Goal: Check status: Check status

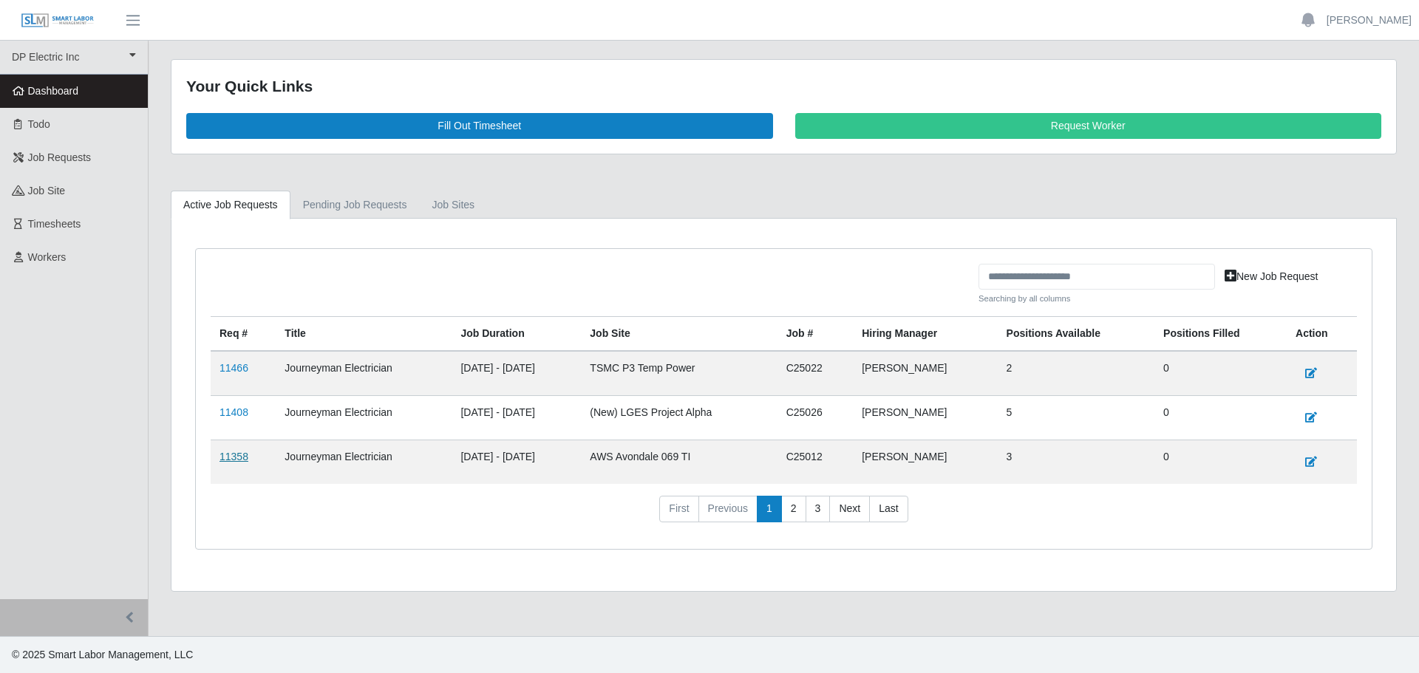
click at [231, 459] on link "11358" at bounding box center [234, 457] width 29 height 12
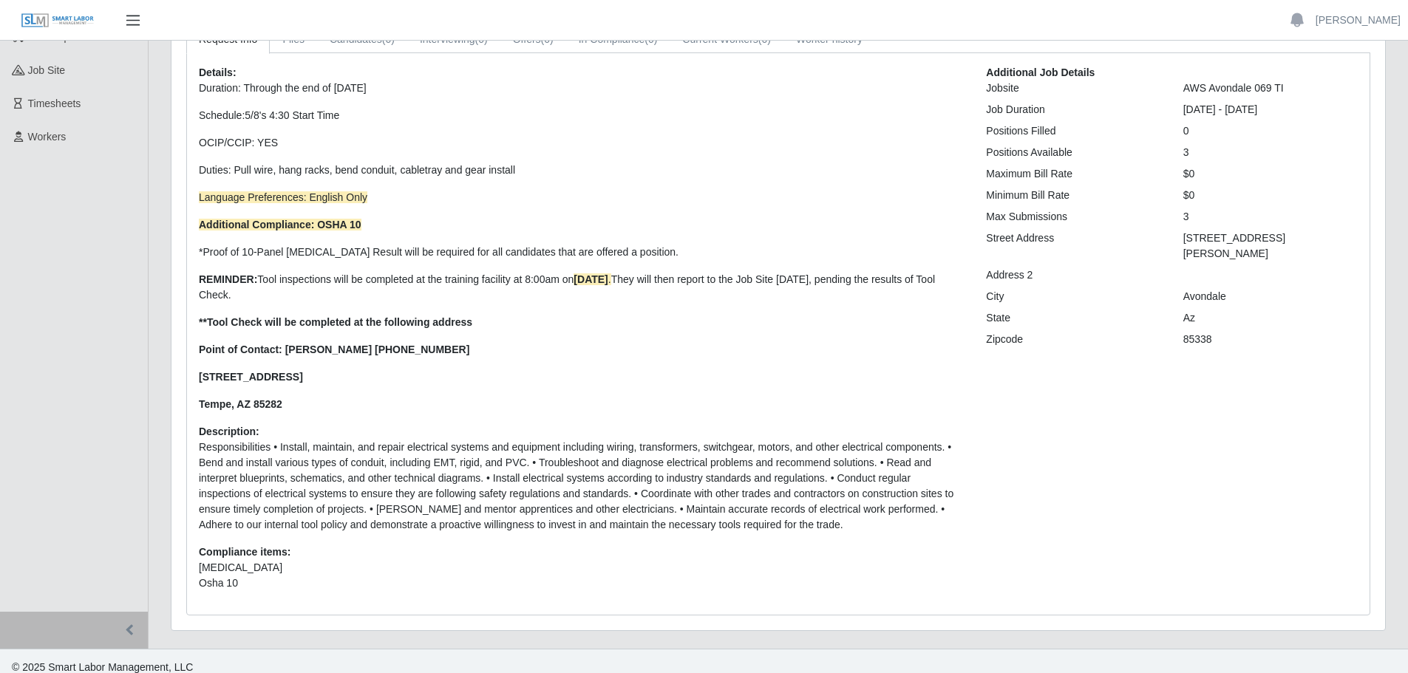
scroll to position [133, 0]
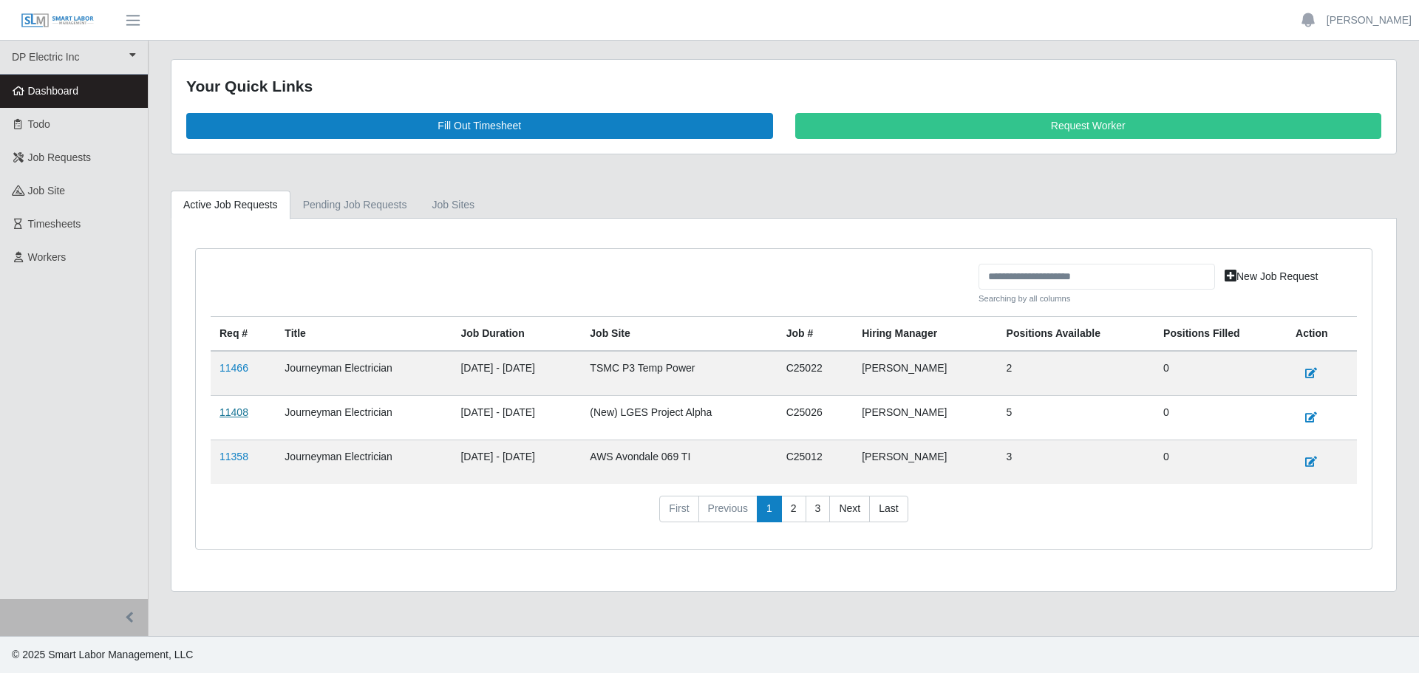
click at [238, 411] on link "11408" at bounding box center [234, 413] width 29 height 12
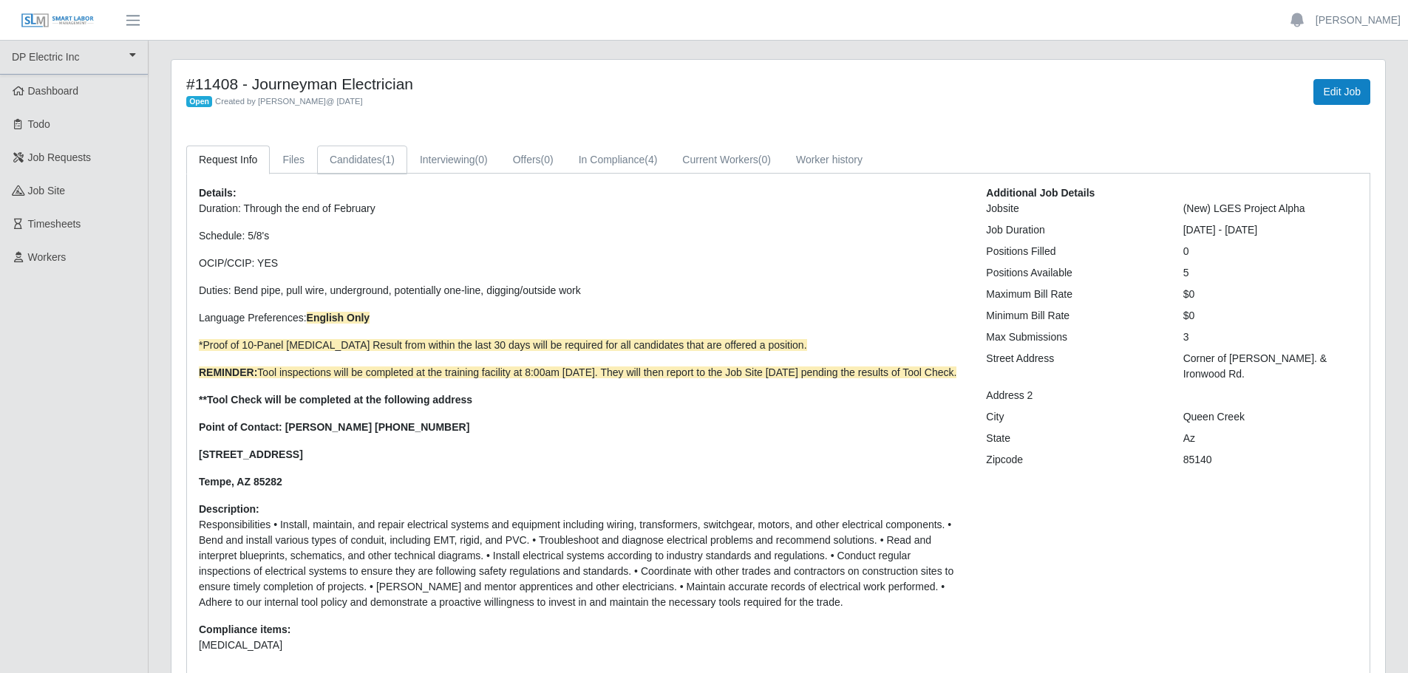
click at [390, 160] on span "(1)" at bounding box center [388, 160] width 13 height 12
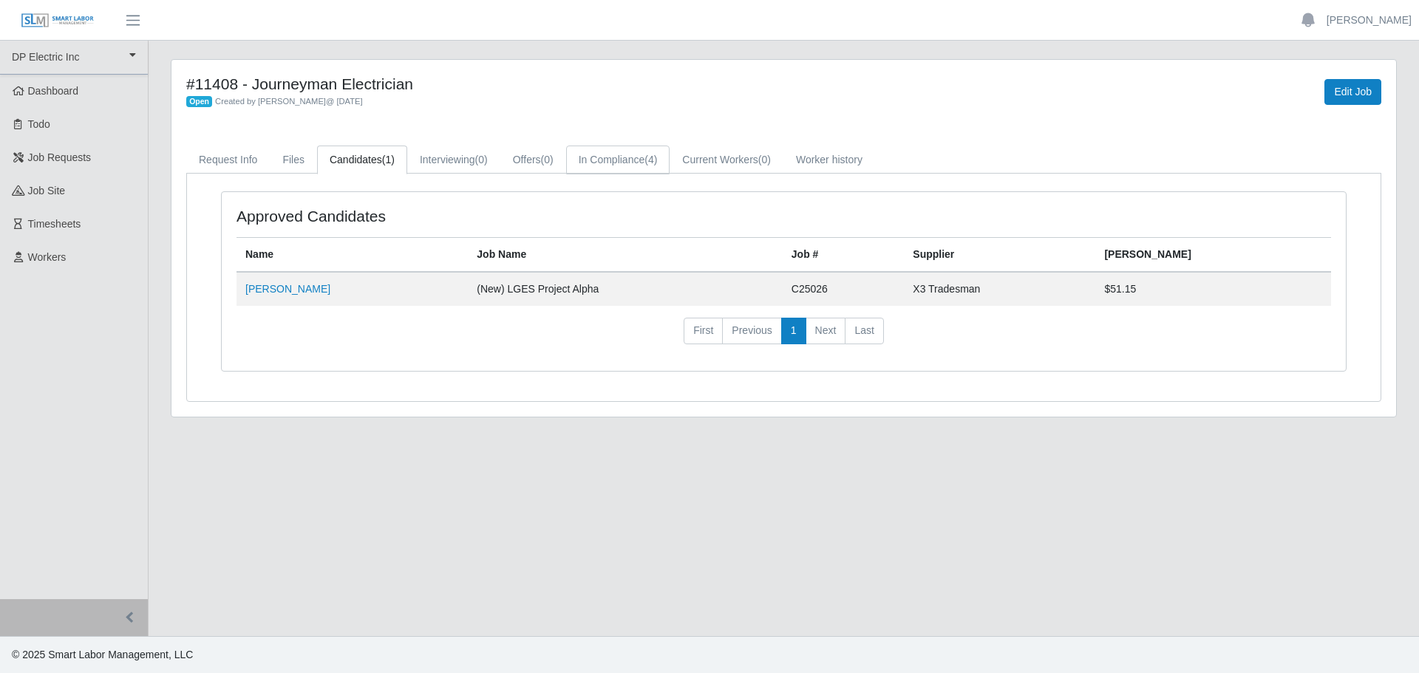
click at [633, 160] on link "In Compliance (4)" at bounding box center [618, 160] width 104 height 29
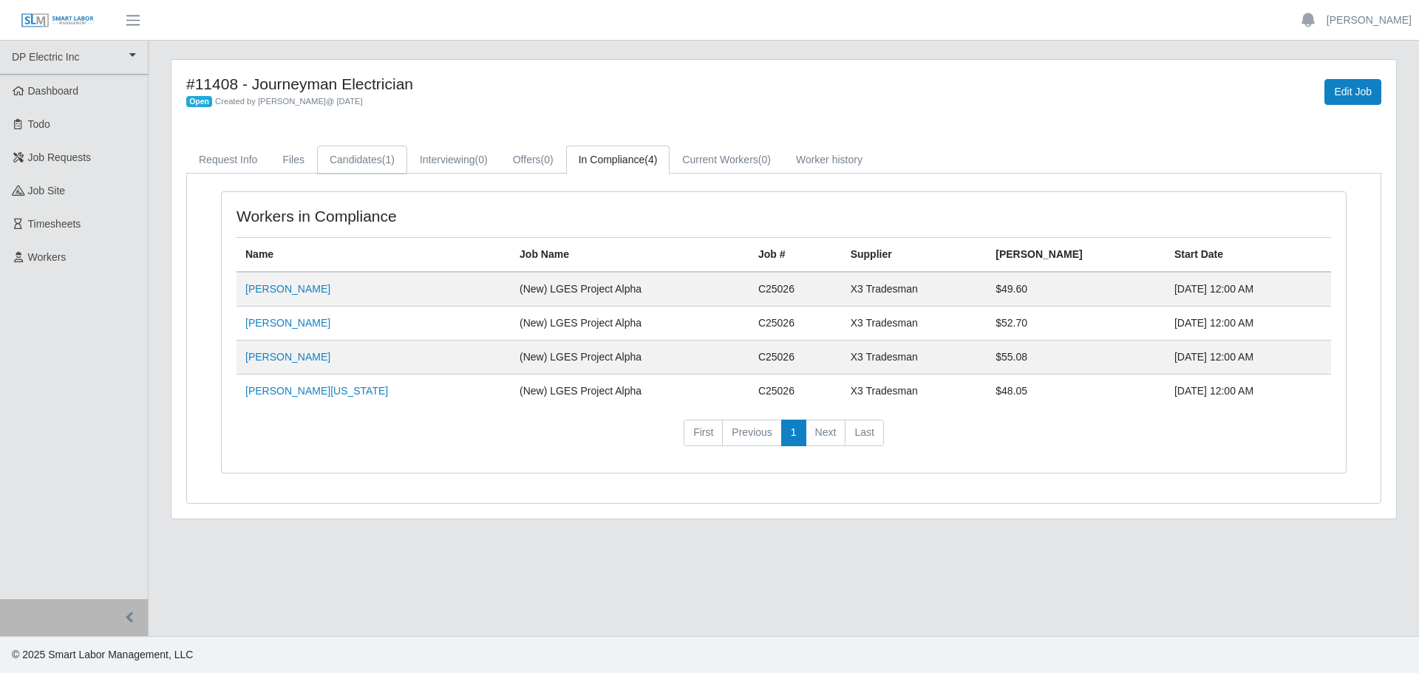
click at [360, 161] on link "Candidates (1)" at bounding box center [362, 160] width 90 height 29
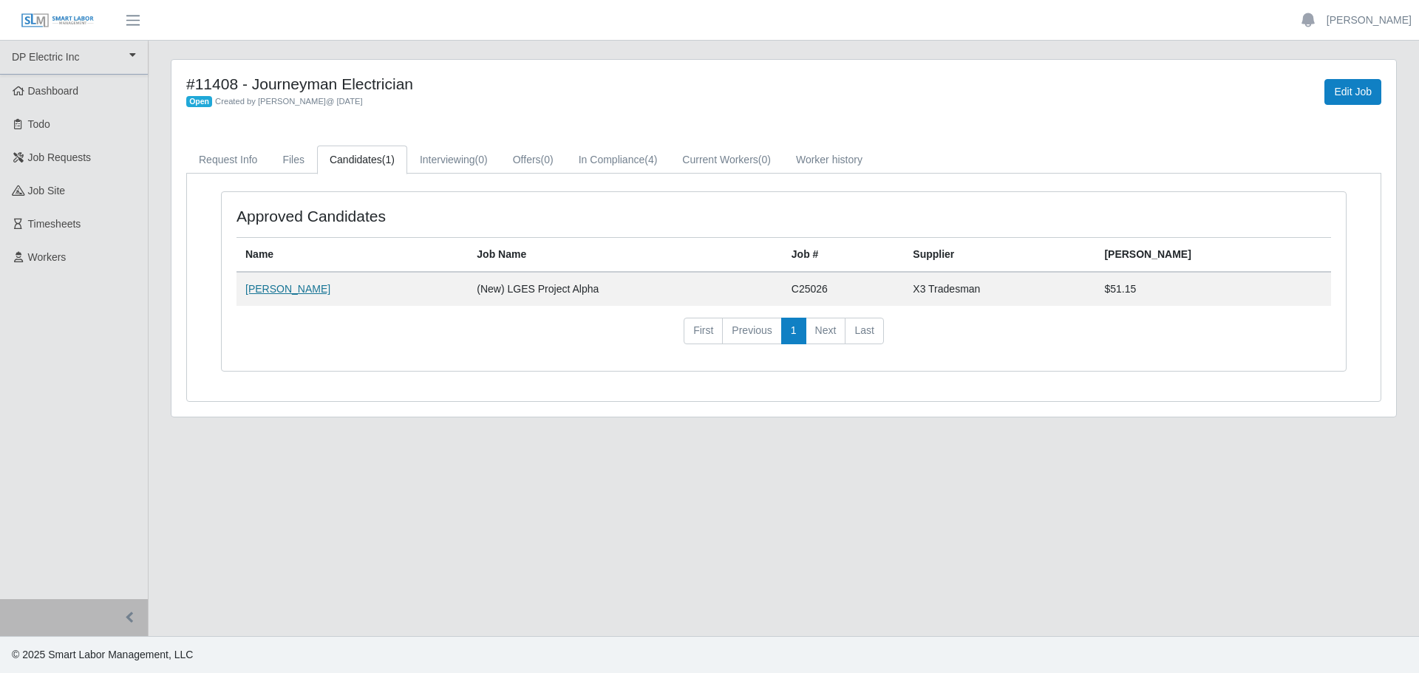
click at [288, 292] on link "Michael Balderama" at bounding box center [287, 289] width 85 height 12
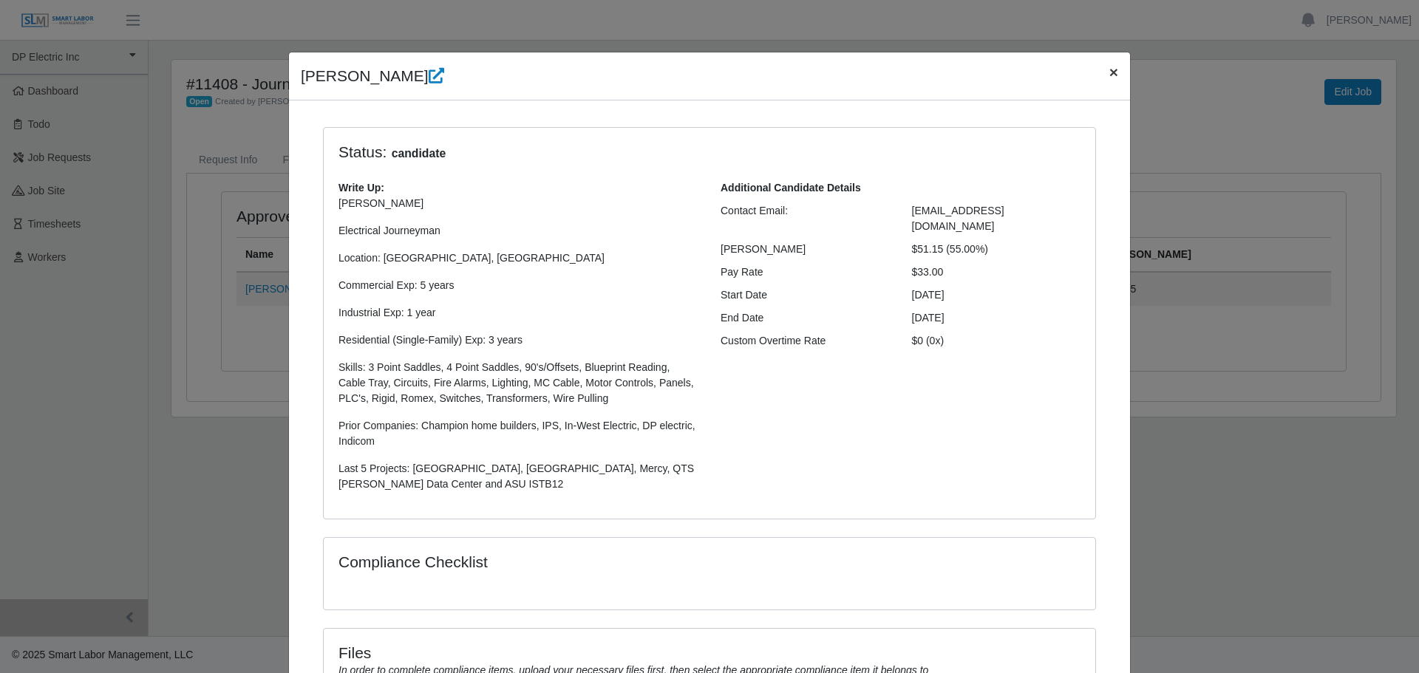
click at [1110, 78] on span "×" at bounding box center [1114, 72] width 9 height 17
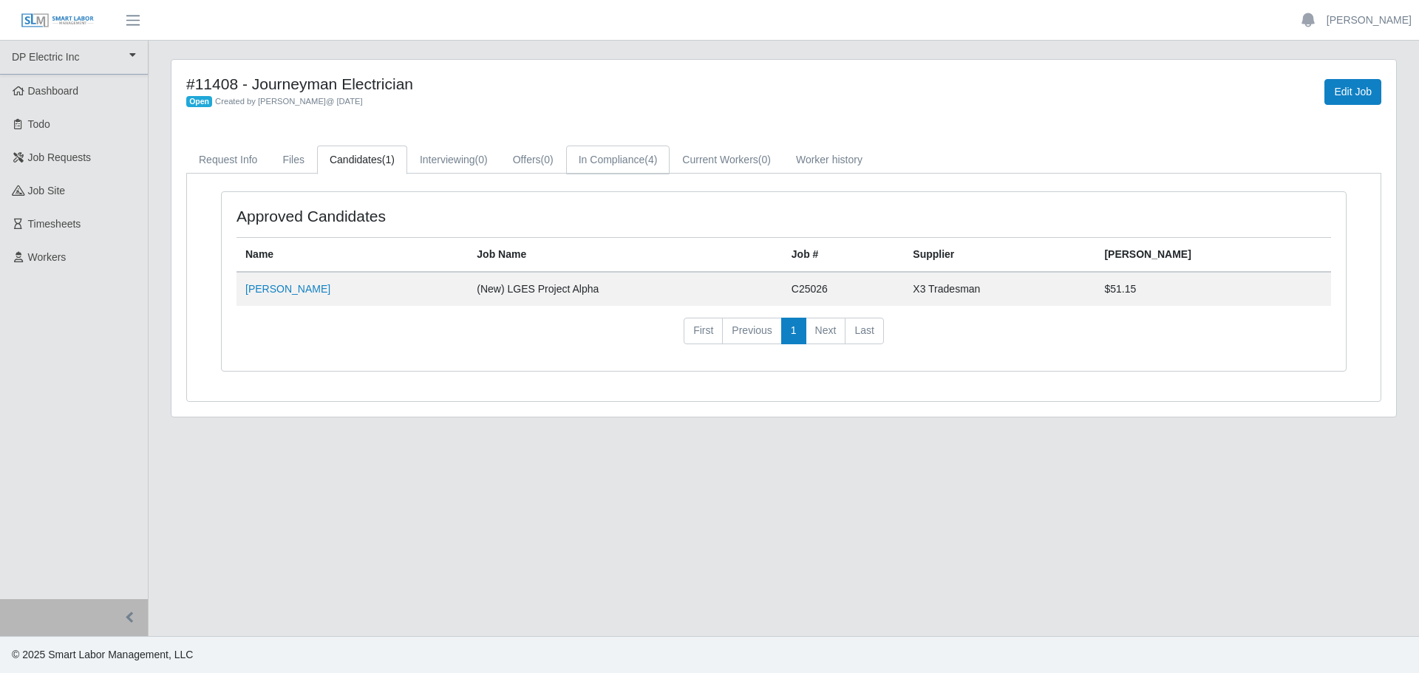
click at [616, 159] on link "In Compliance (4)" at bounding box center [618, 160] width 104 height 29
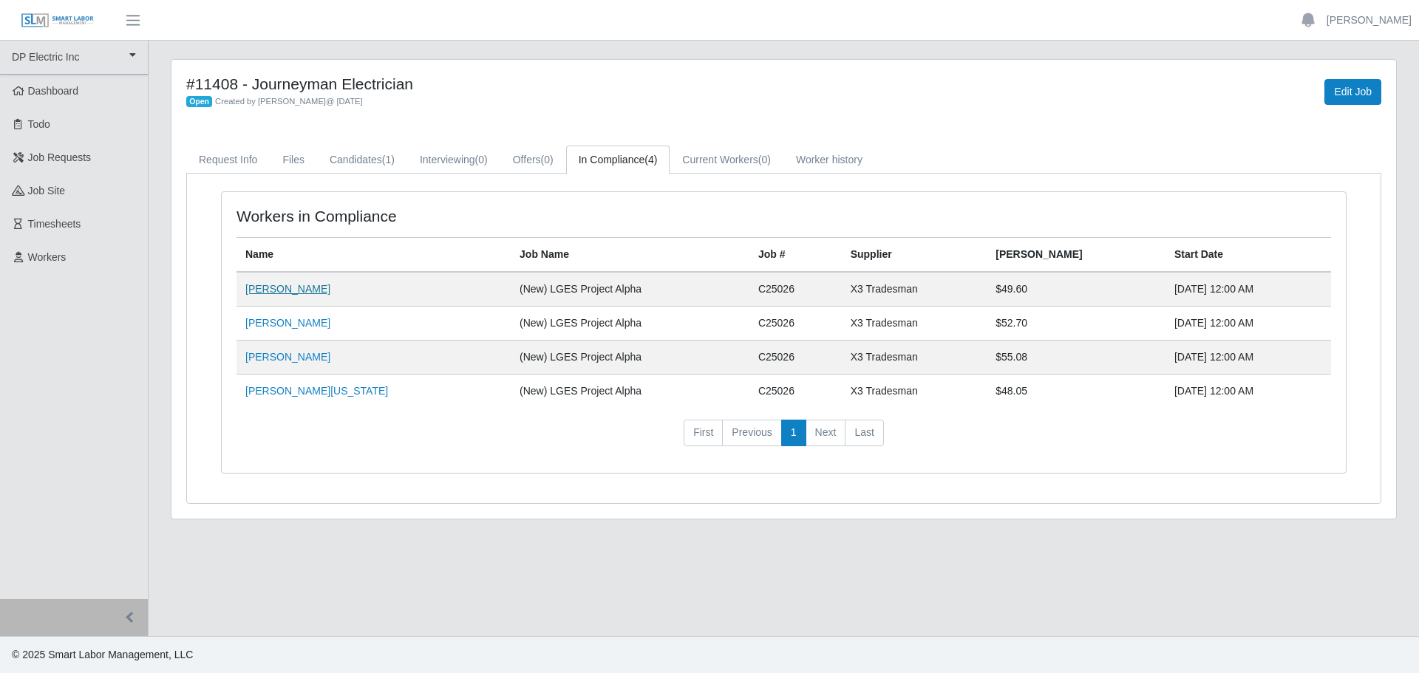
click at [268, 291] on link "Maria Lachino" at bounding box center [287, 289] width 85 height 12
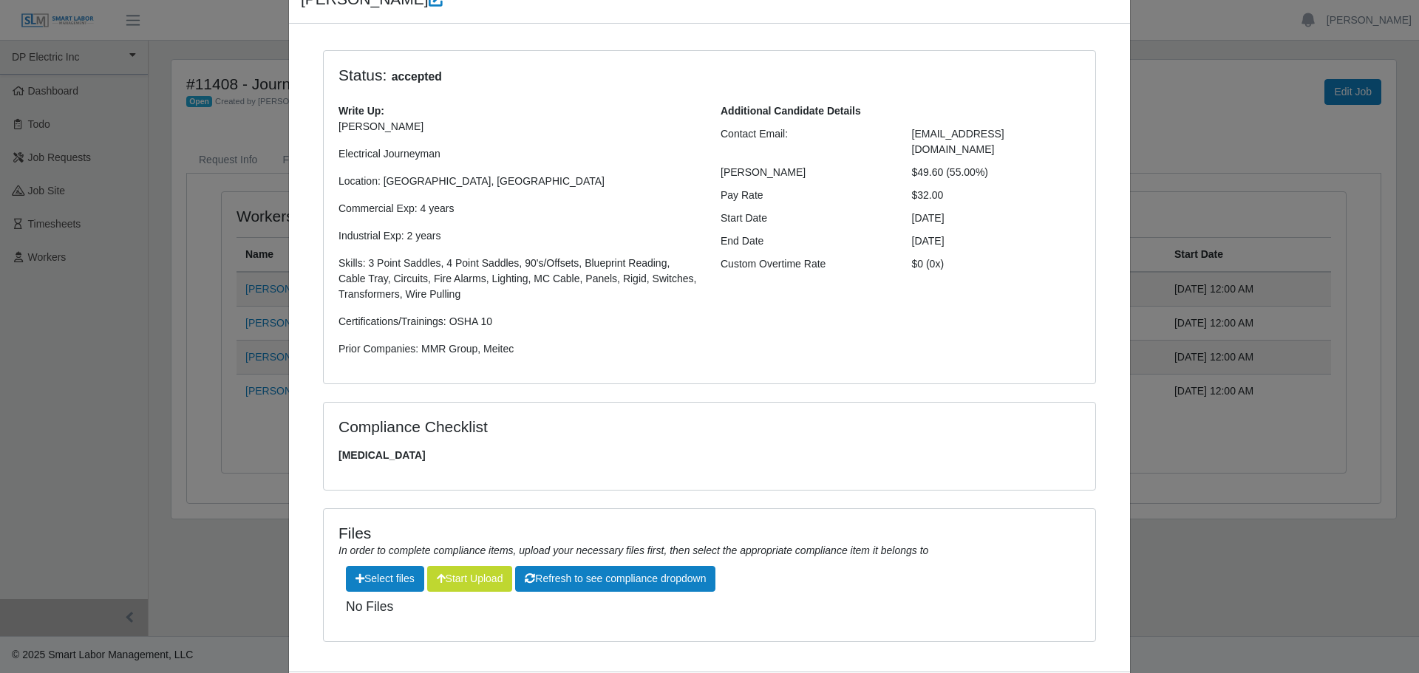
scroll to position [5, 0]
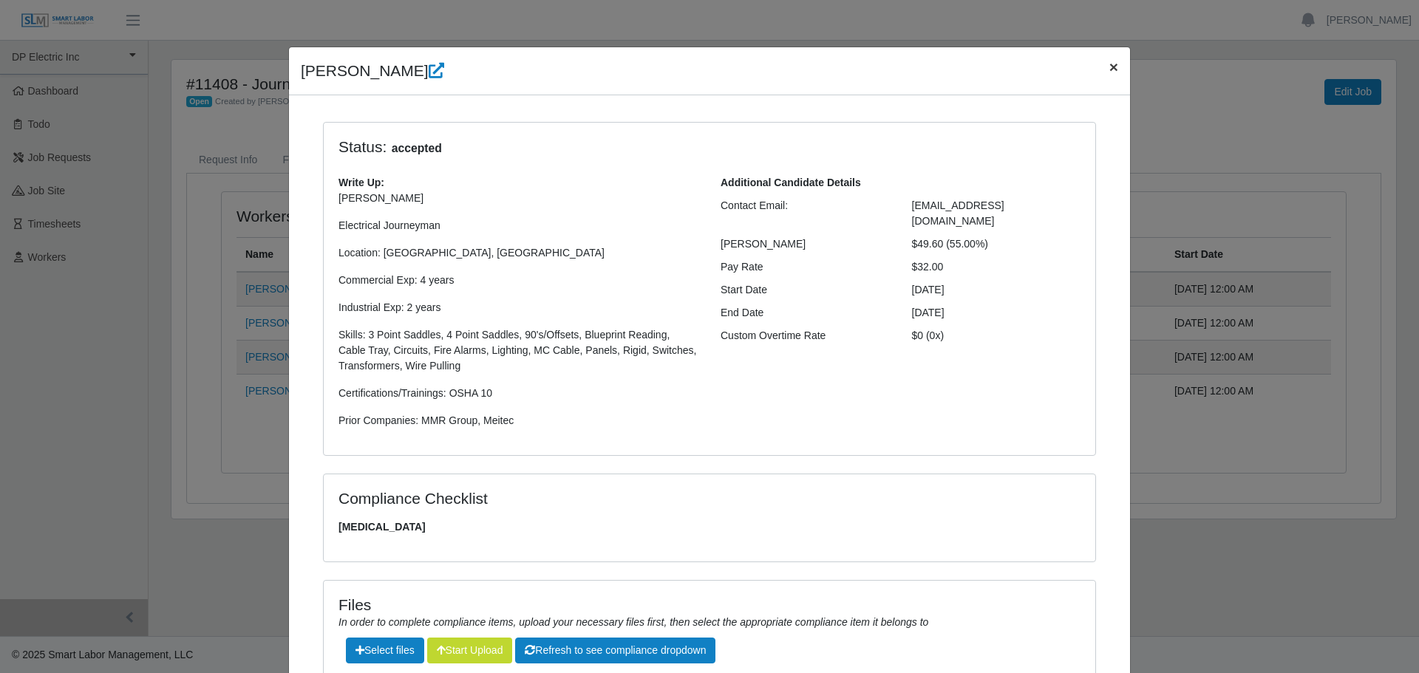
click at [1110, 66] on span "×" at bounding box center [1114, 66] width 9 height 17
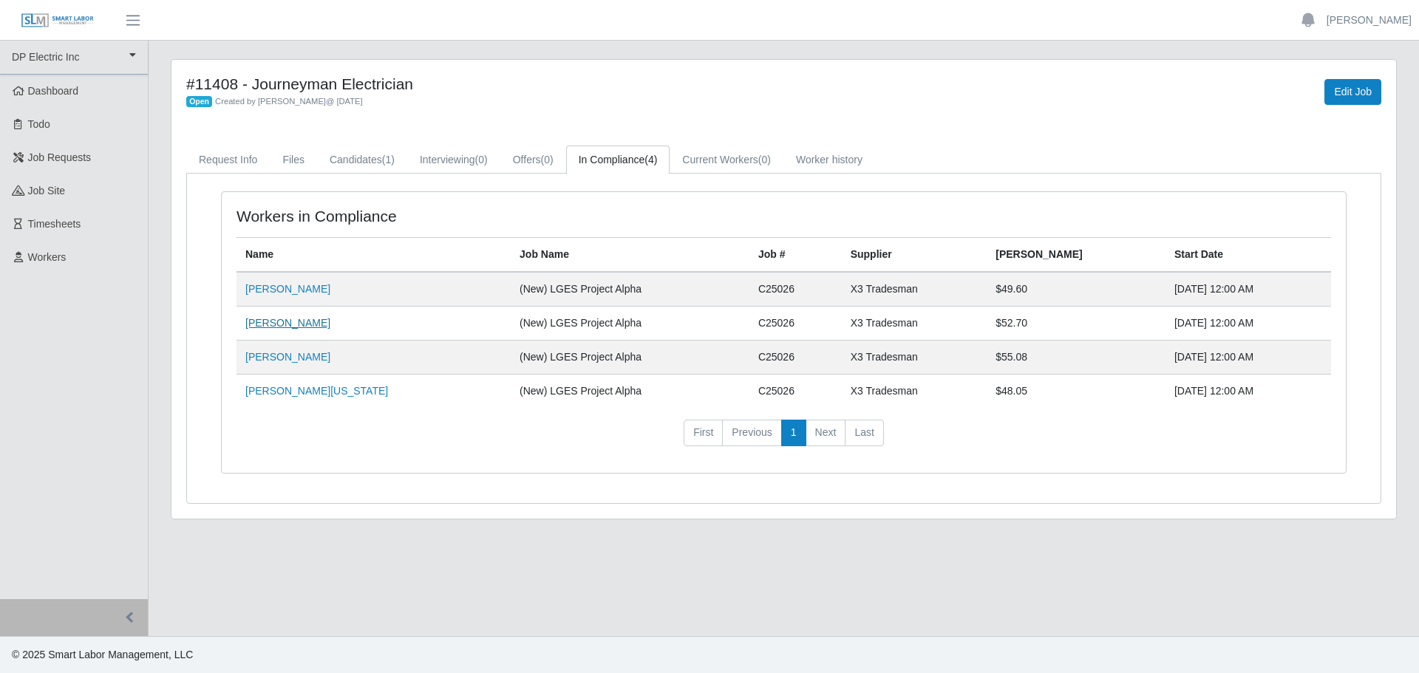
click at [285, 324] on link "Tom Bennett" at bounding box center [287, 323] width 85 height 12
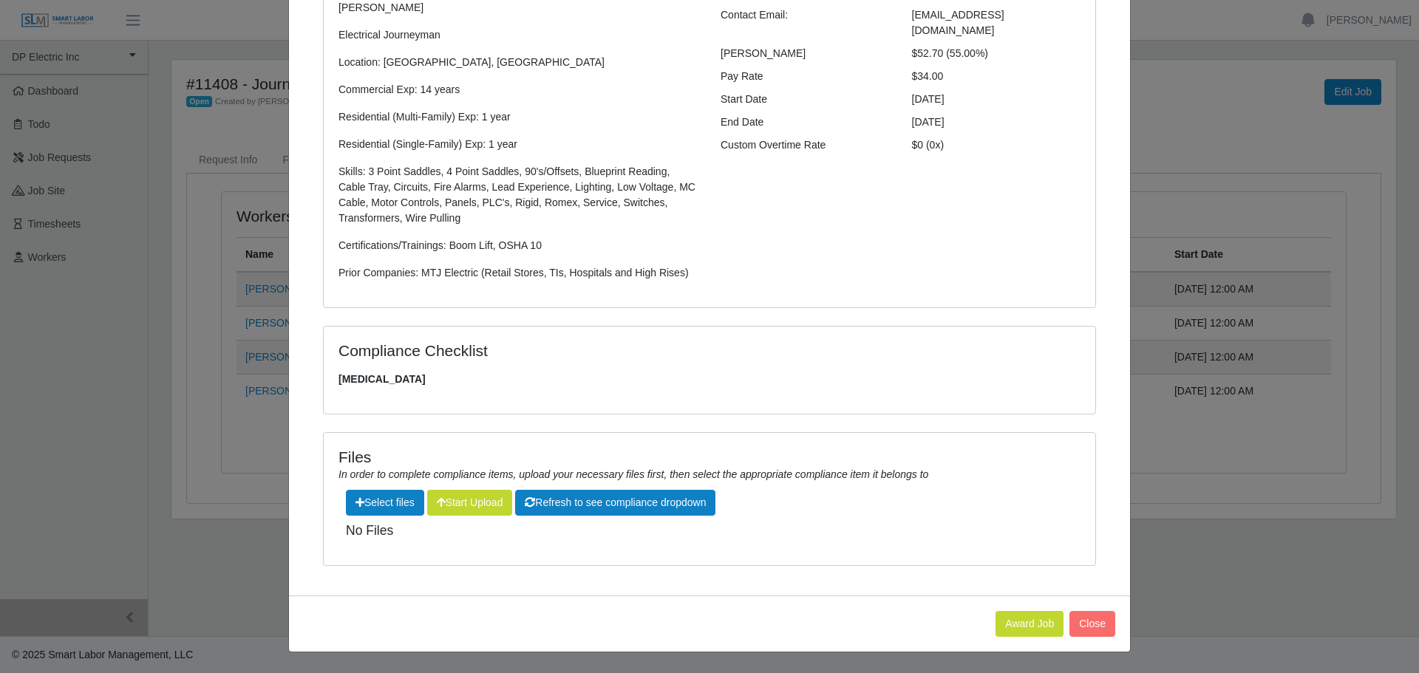
scroll to position [0, 0]
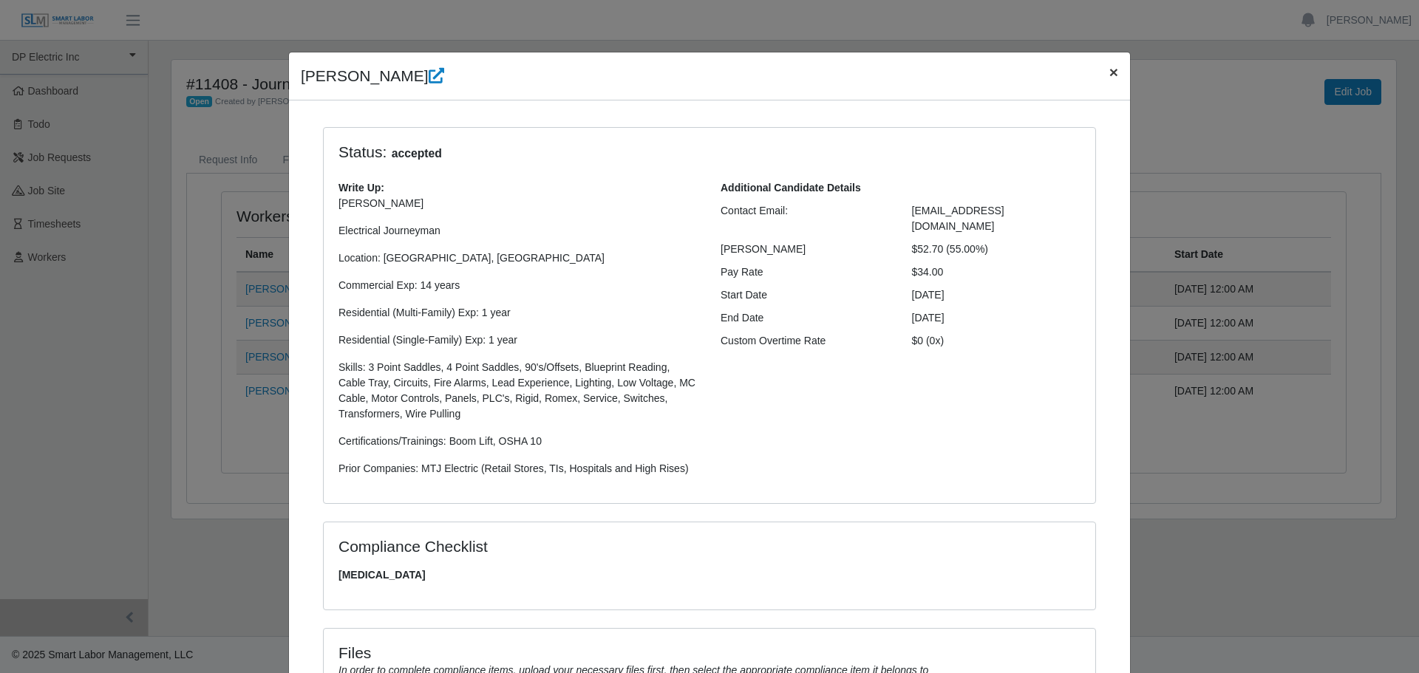
click at [1110, 76] on span "×" at bounding box center [1114, 72] width 9 height 17
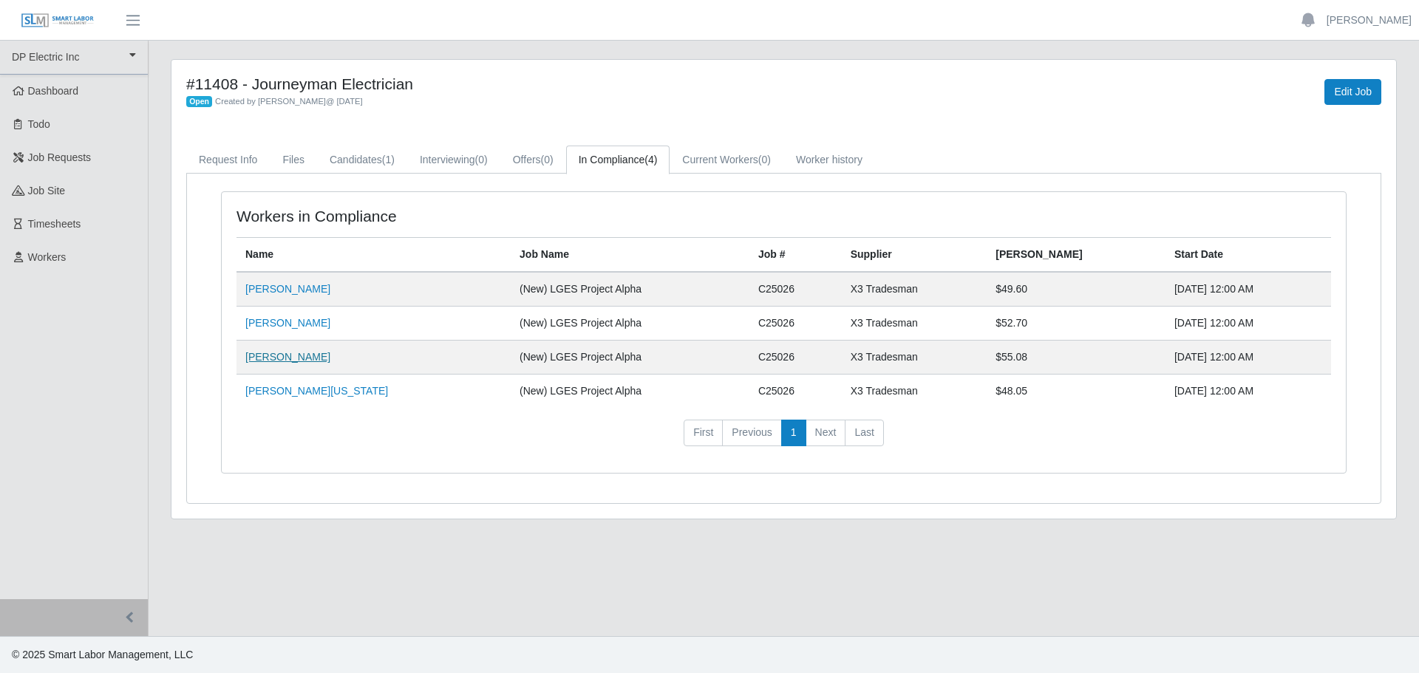
click at [260, 356] on link "Tony Reeves" at bounding box center [287, 357] width 85 height 12
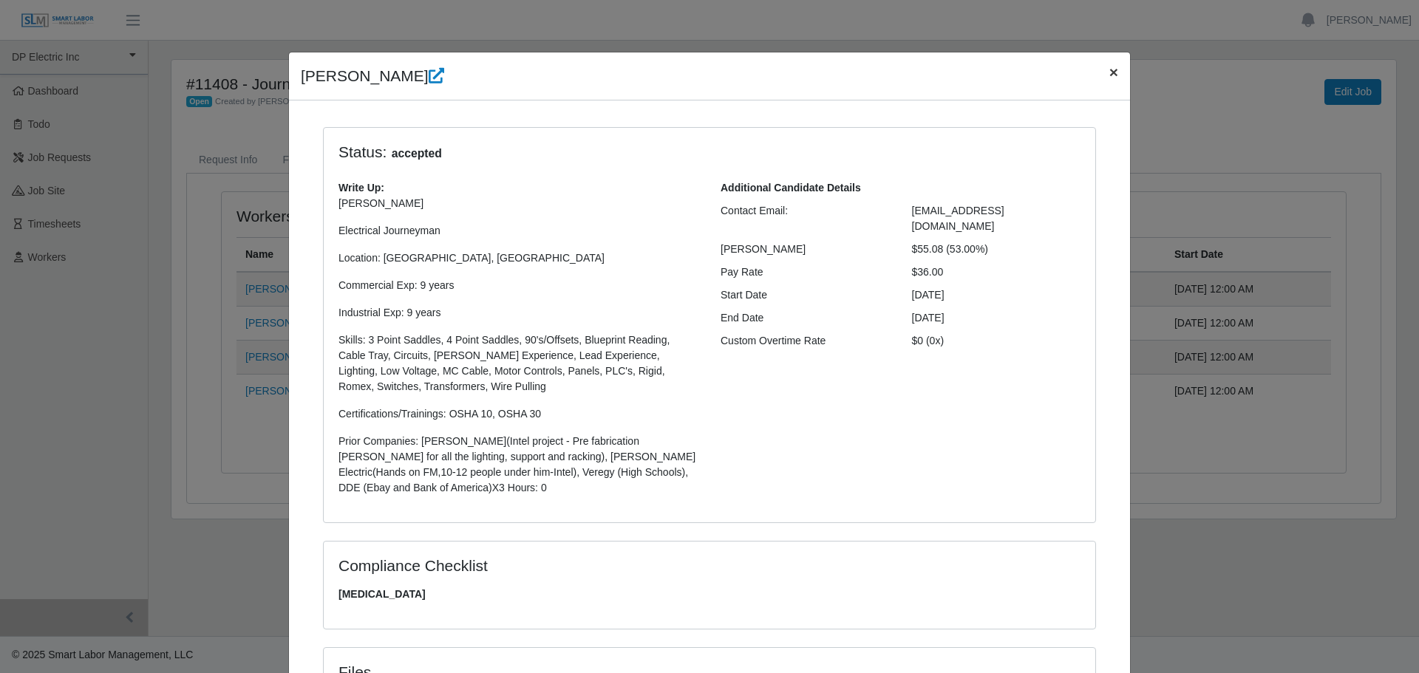
click at [1110, 74] on span "×" at bounding box center [1114, 72] width 9 height 17
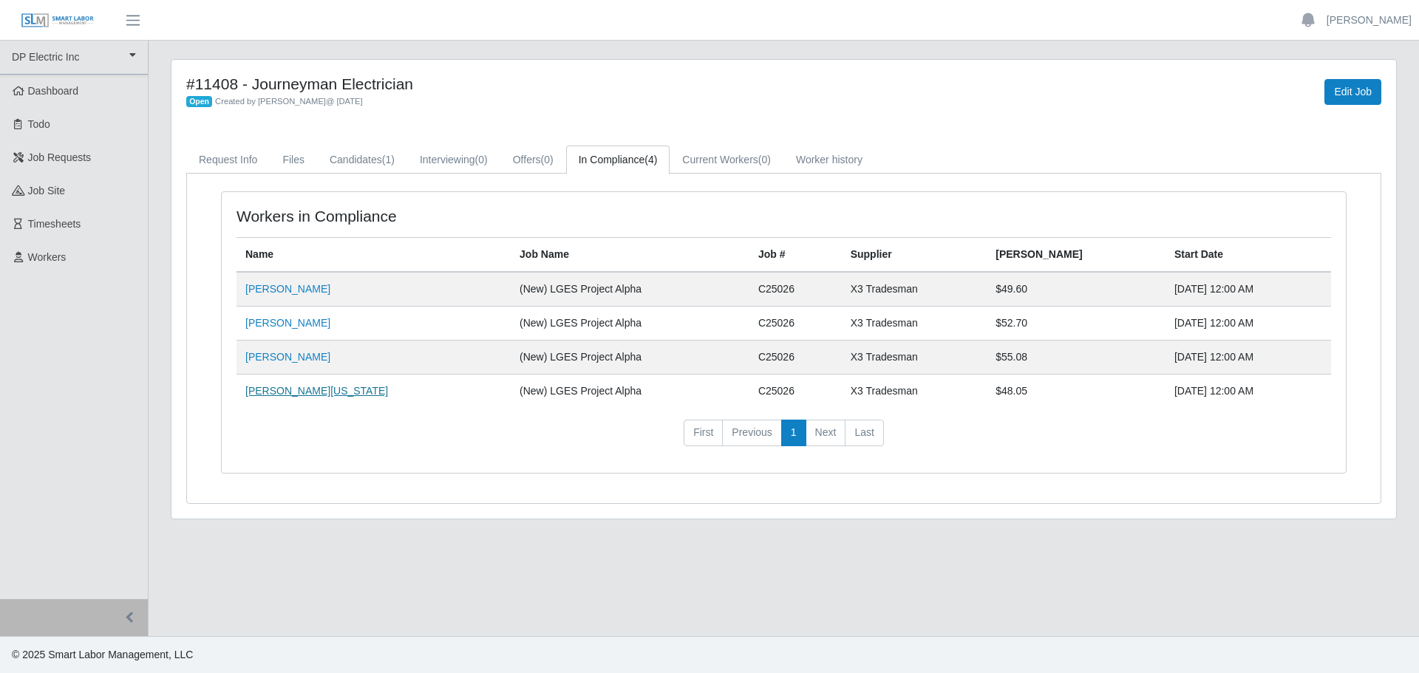
click at [271, 391] on link "Wesley Washington" at bounding box center [316, 391] width 143 height 12
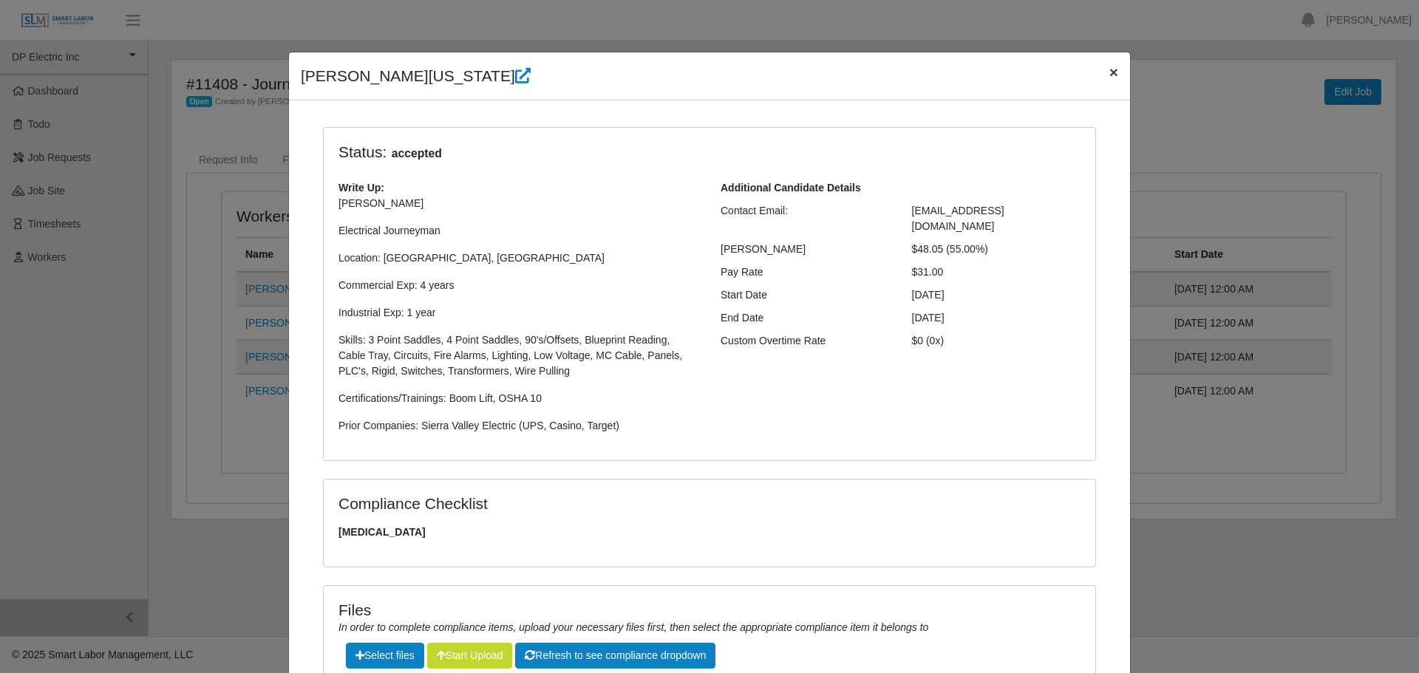
drag, startPoint x: 1107, startPoint y: 75, endPoint x: 1096, endPoint y: 74, distance: 10.5
click at [1110, 75] on span "×" at bounding box center [1114, 72] width 9 height 17
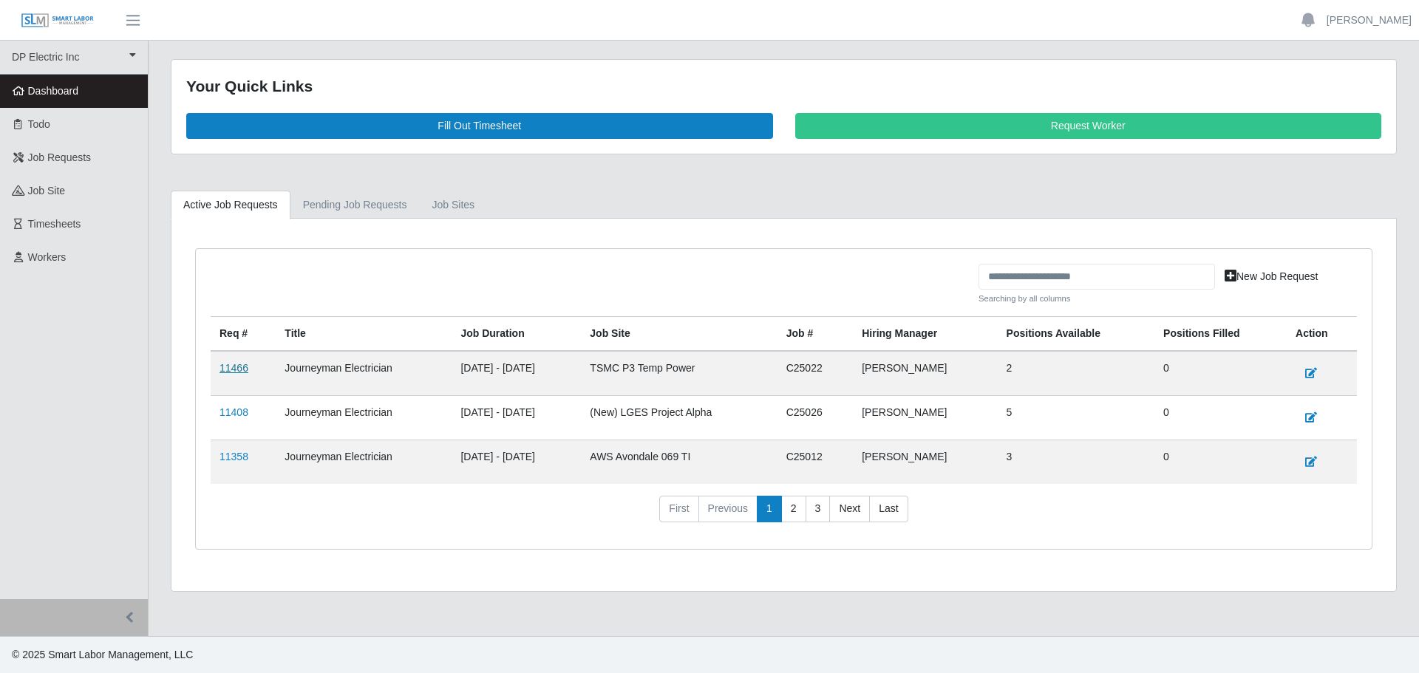
click at [231, 370] on link "11466" at bounding box center [234, 368] width 29 height 12
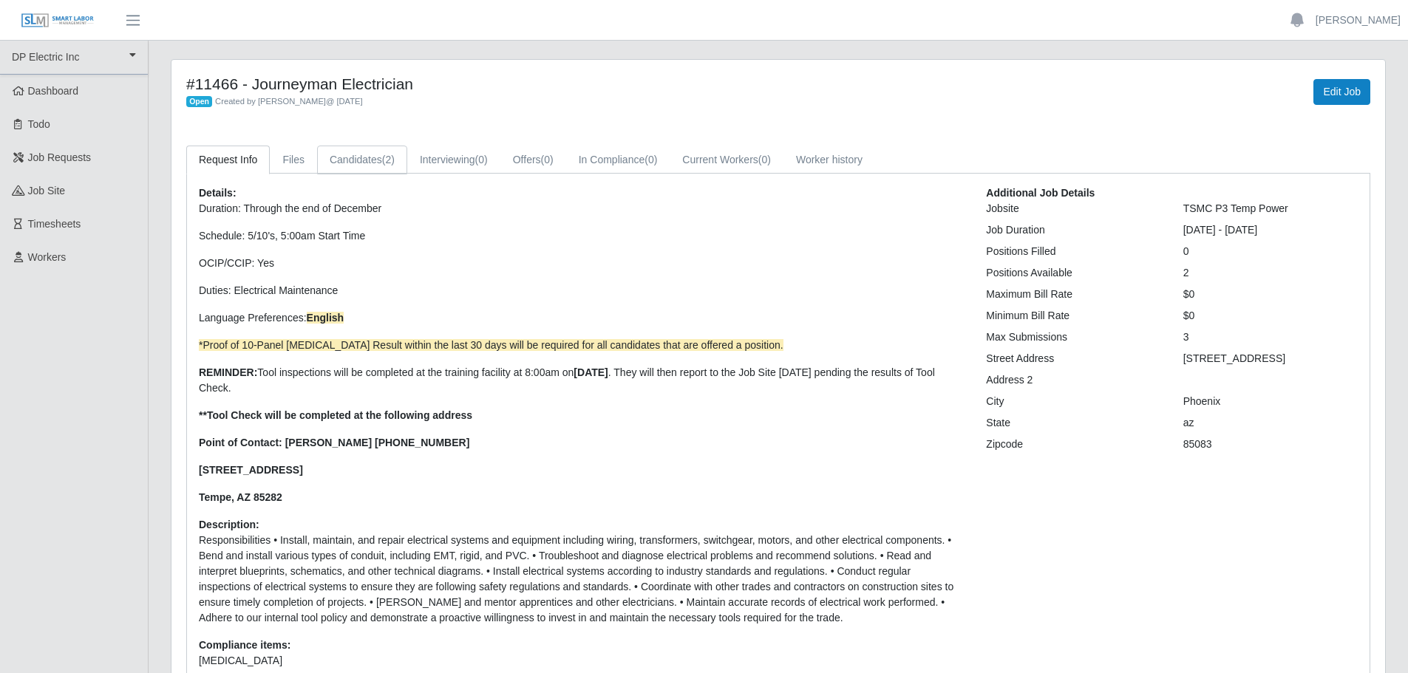
click at [361, 169] on link "Candidates (2)" at bounding box center [362, 160] width 90 height 29
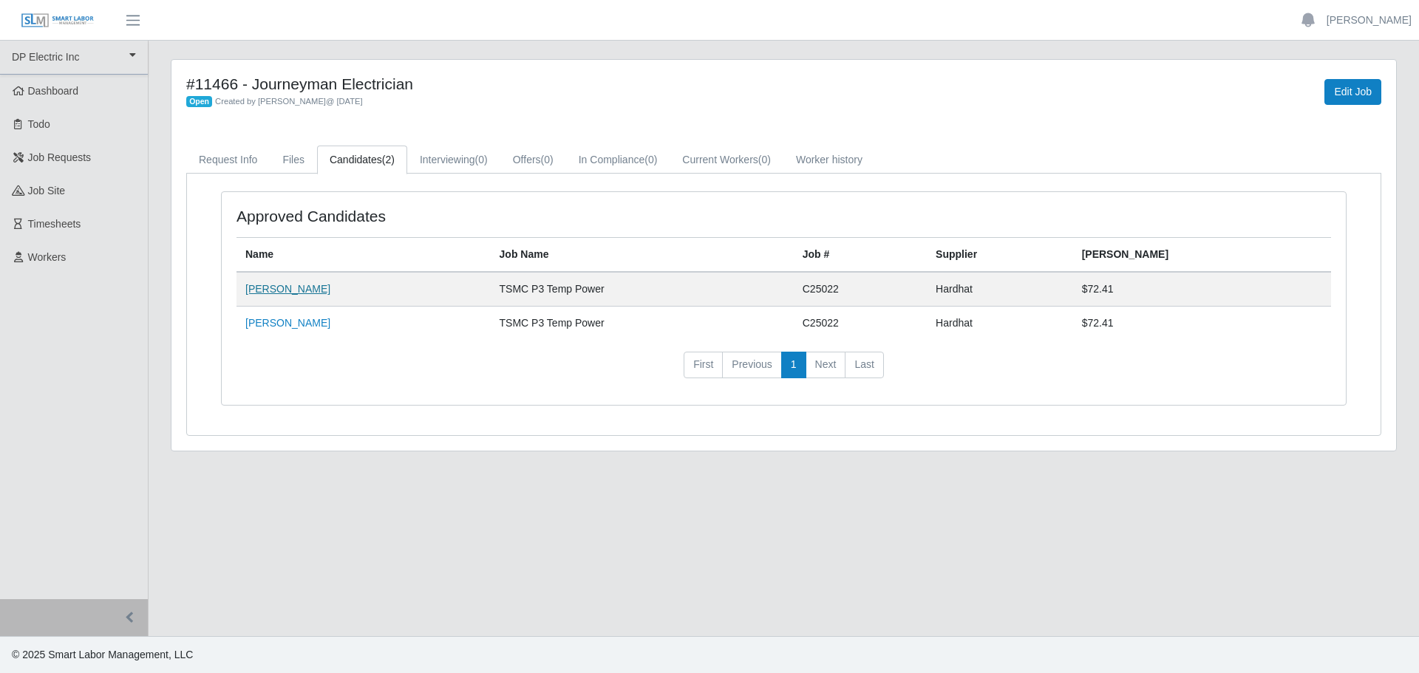
click at [287, 294] on link "[PERSON_NAME]" at bounding box center [287, 289] width 85 height 12
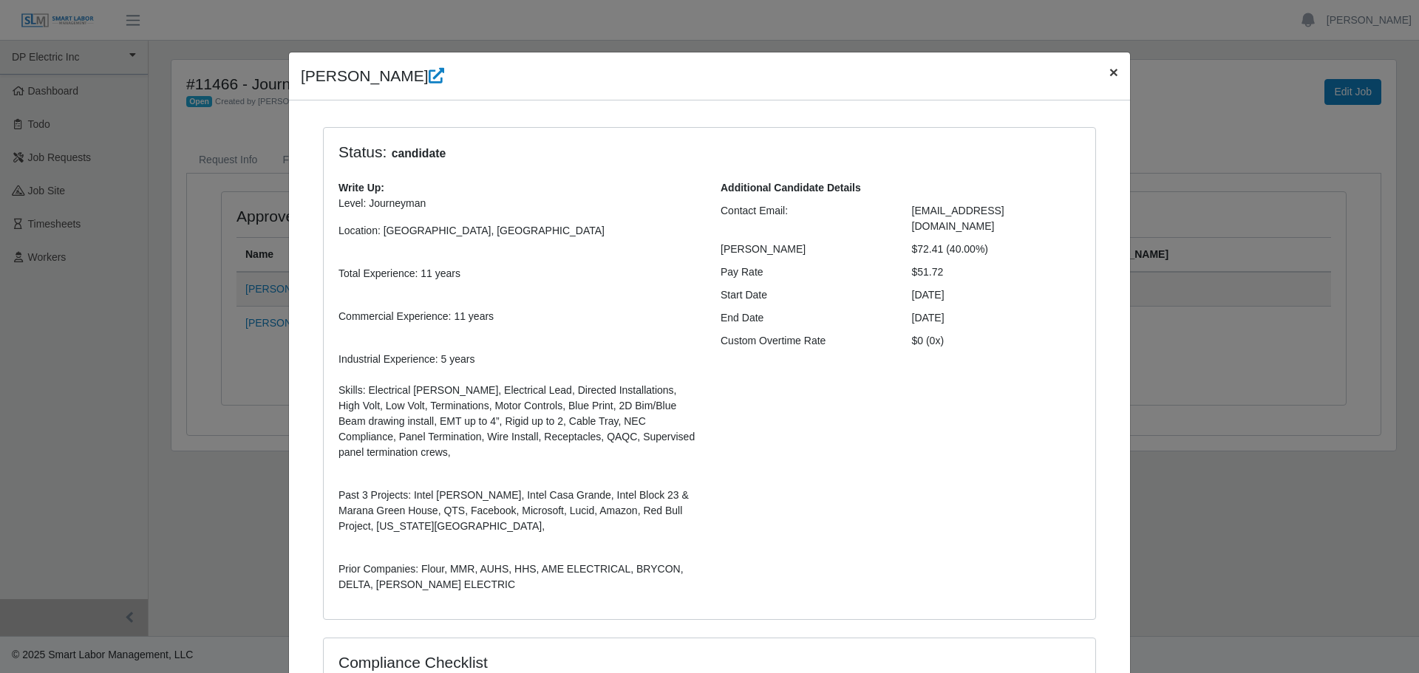
drag, startPoint x: 1110, startPoint y: 70, endPoint x: 1101, endPoint y: 73, distance: 8.7
click at [1110, 70] on span "×" at bounding box center [1114, 72] width 9 height 17
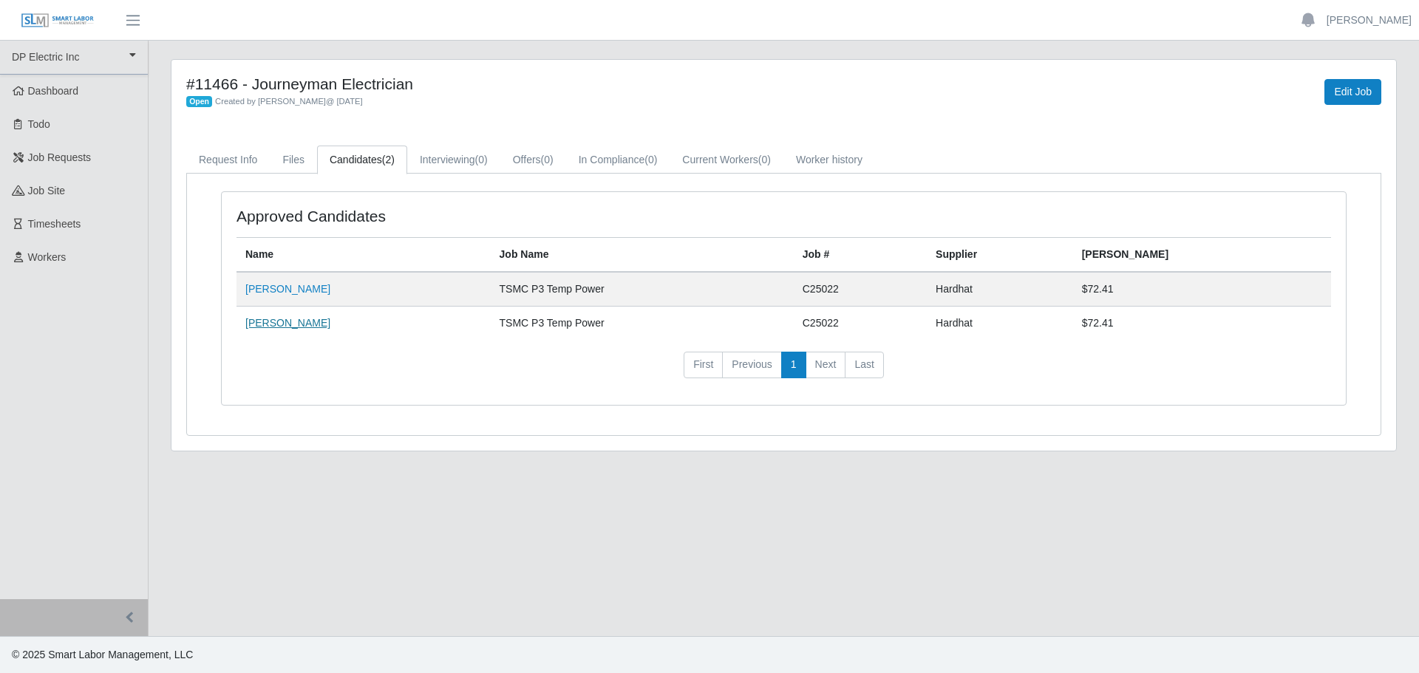
click at [274, 325] on link "[PERSON_NAME]" at bounding box center [287, 323] width 85 height 12
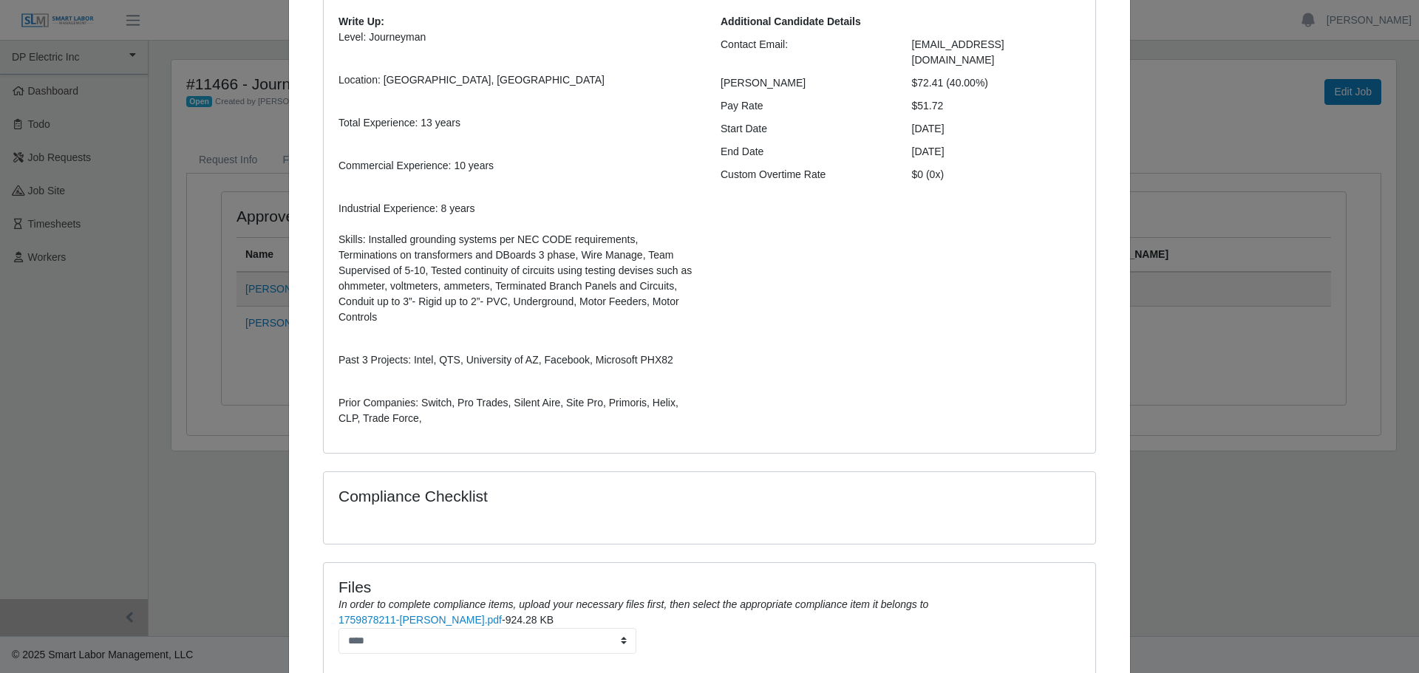
scroll to position [266, 0]
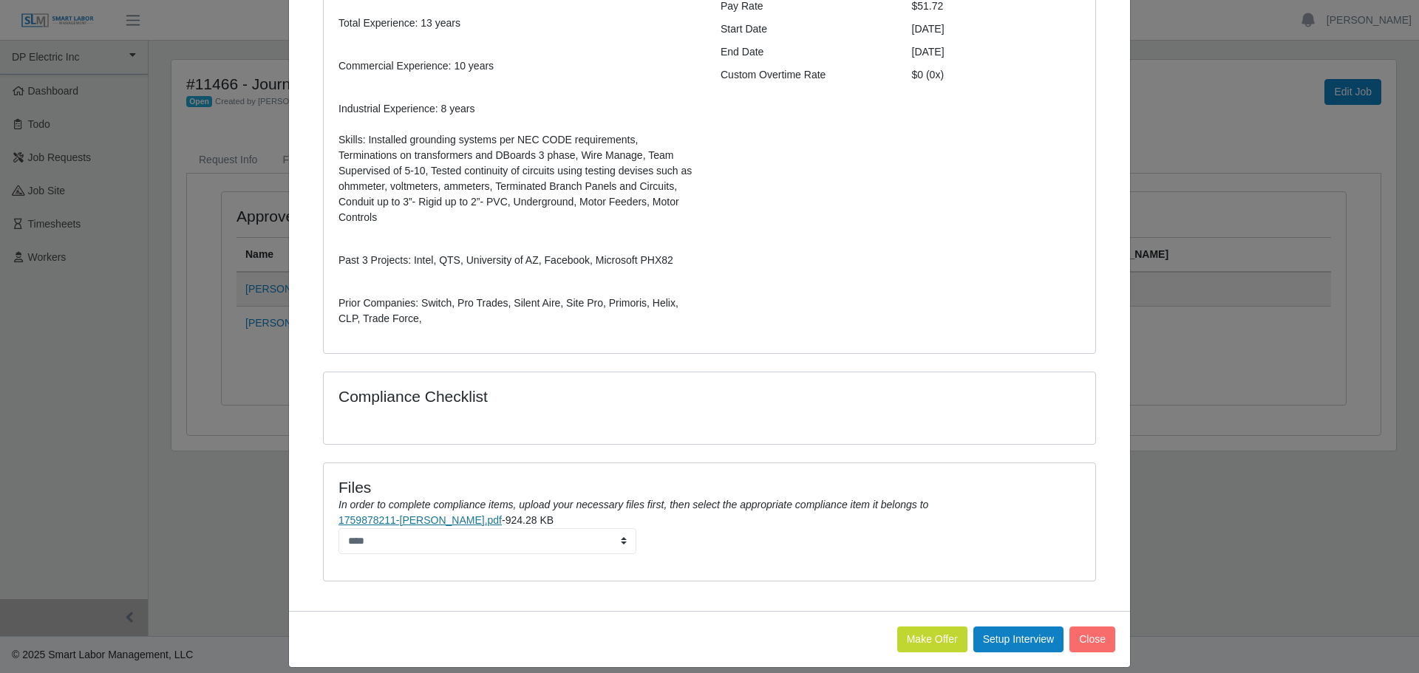
click at [422, 514] on link "1759878211-[PERSON_NAME].pdf" at bounding box center [420, 520] width 163 height 12
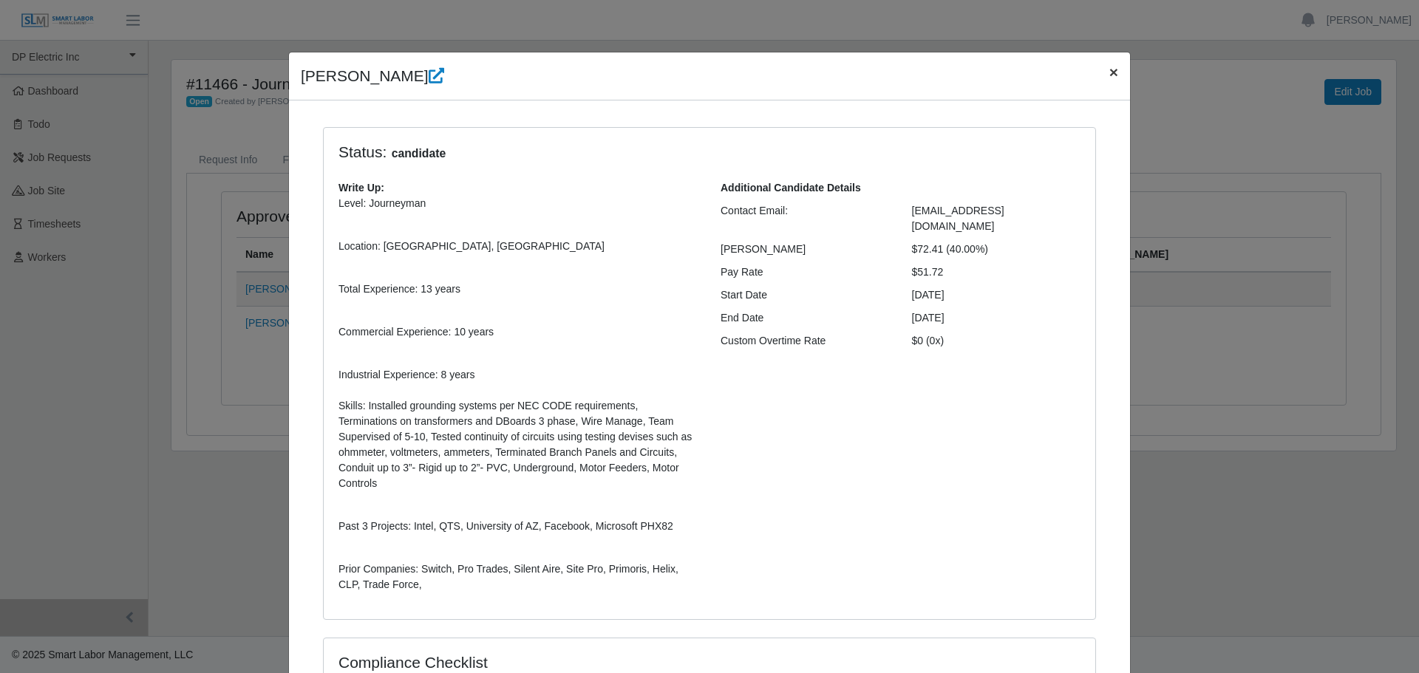
click at [1110, 77] on span "×" at bounding box center [1114, 72] width 9 height 17
